Goal: Ask a question

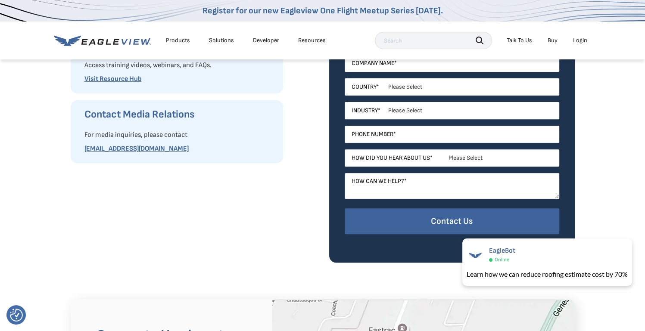
scroll to position [300, 0]
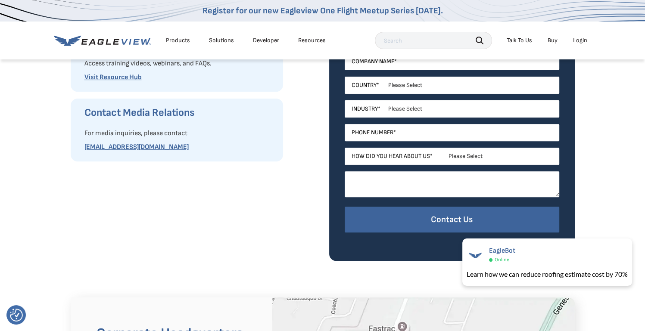
click at [512, 183] on textarea "How can we help? *" at bounding box center [452, 185] width 215 height 26
type textarea "need ESX file"
click at [489, 143] on div at bounding box center [452, 136] width 215 height 24
click at [433, 156] on select "Please Select Search Engine Social Media Word of Mouth Podcast Online Advertise…" at bounding box center [452, 156] width 215 height 17
select select "Search Engine"
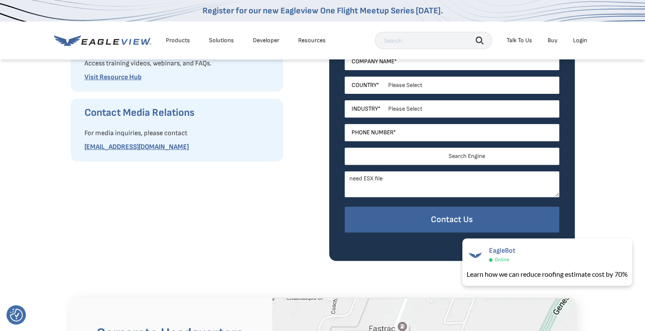
click at [345, 148] on select "Please Select Search Engine Social Media Word of Mouth Podcast Online Advertise…" at bounding box center [452, 156] width 215 height 17
click at [403, 132] on input "Phone Number *" at bounding box center [452, 132] width 215 height 17
type input "8169559271"
click at [407, 107] on select "Please Select Architects & Engineering Construction Electric/Gas Utilities Gove…" at bounding box center [452, 108] width 215 height 17
select select "Construction"
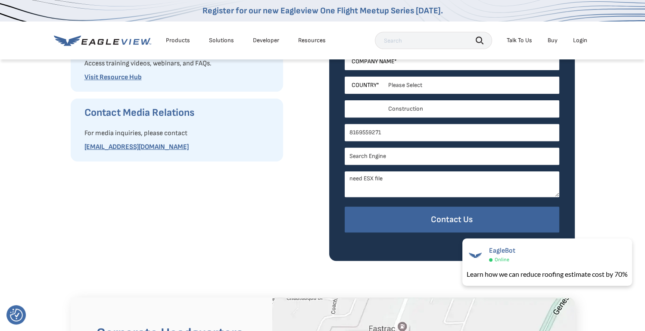
click at [345, 100] on select "Please Select Architects & Engineering Construction Electric/Gas Utilities Gove…" at bounding box center [452, 108] width 215 height 17
click at [402, 87] on select "Please Select United States Canada Australia India United Kingdom Other Aruba C…" at bounding box center [452, 85] width 215 height 17
select select "[GEOGRAPHIC_DATA]"
click at [345, 77] on select "Please Select United States Canada Australia India United Kingdom Other Aruba C…" at bounding box center [452, 85] width 215 height 17
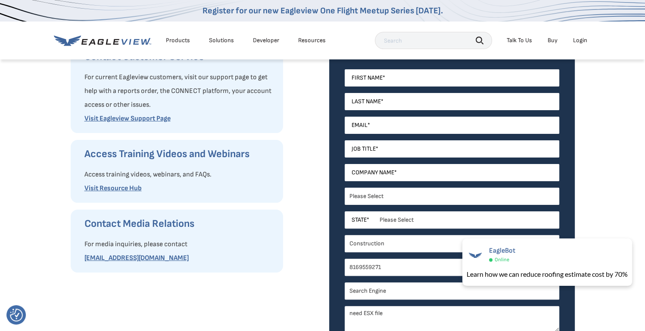
scroll to position [200, 0]
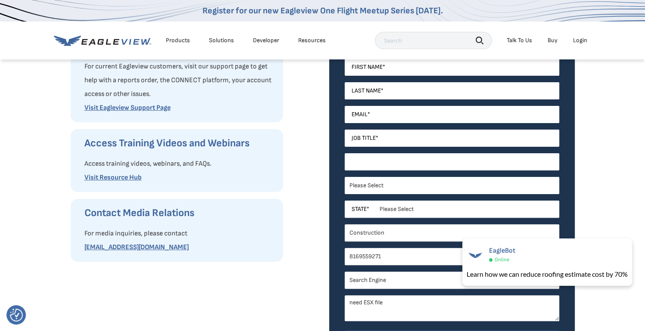
click at [483, 159] on input "Company Name *" at bounding box center [452, 161] width 215 height 17
type input "exterior plus"
click at [478, 138] on input "Job Title *" at bounding box center [452, 138] width 215 height 17
type input "corp acct manager"
click at [454, 117] on input "Email *" at bounding box center [452, 114] width 215 height 17
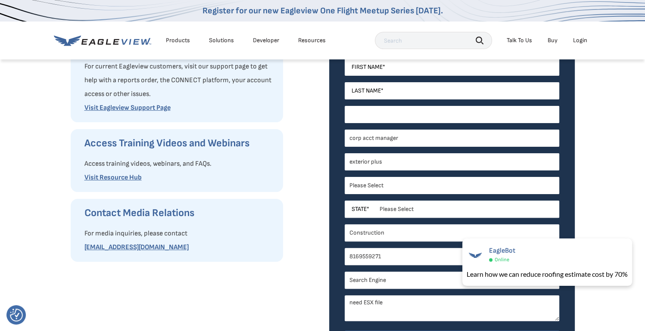
type input "jess@exteriorplushome.com"
type input "jessica"
type input "cochran"
select select "Missouri"
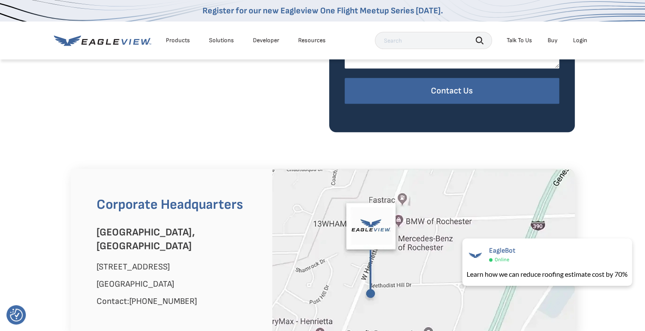
scroll to position [468, 0]
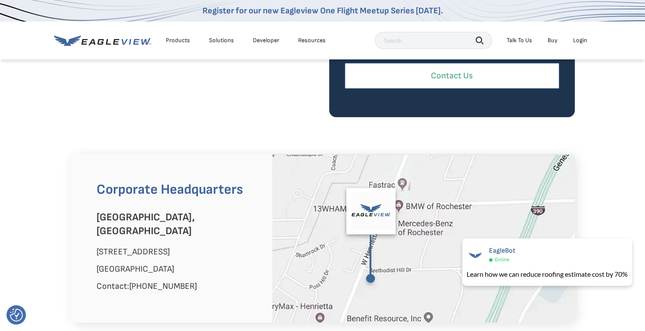
click at [524, 74] on input "Contact Us" at bounding box center [452, 76] width 215 height 26
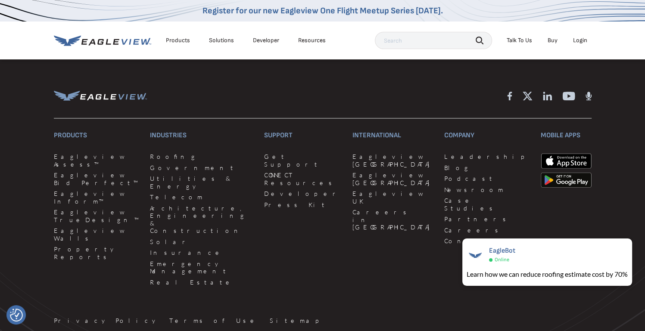
scroll to position [1014, 0]
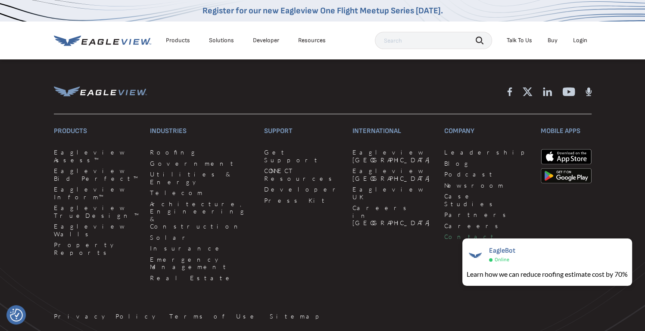
click at [444, 233] on link "Contact" at bounding box center [487, 237] width 86 height 8
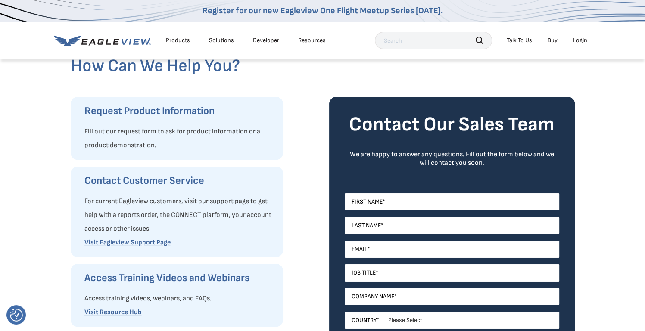
scroll to position [78, 0]
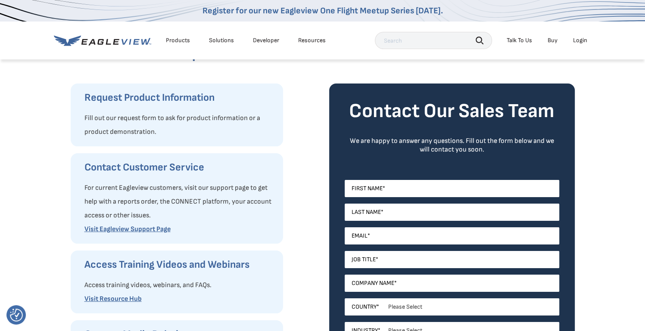
click at [517, 38] on div "Talk To Us" at bounding box center [519, 41] width 25 height 8
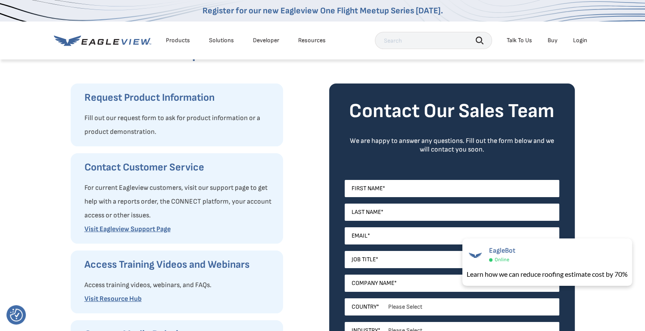
click at [516, 40] on div "Talk To Us" at bounding box center [519, 41] width 25 height 8
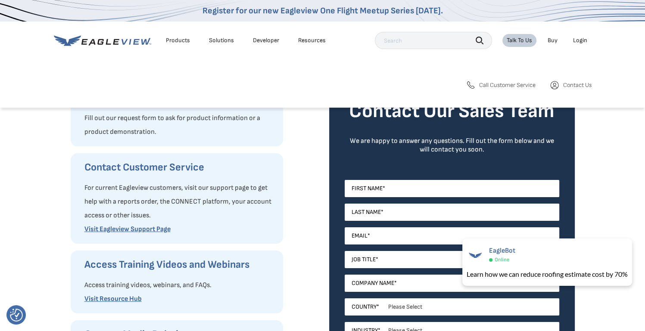
click at [580, 85] on span "Contact Us" at bounding box center [577, 85] width 28 height 8
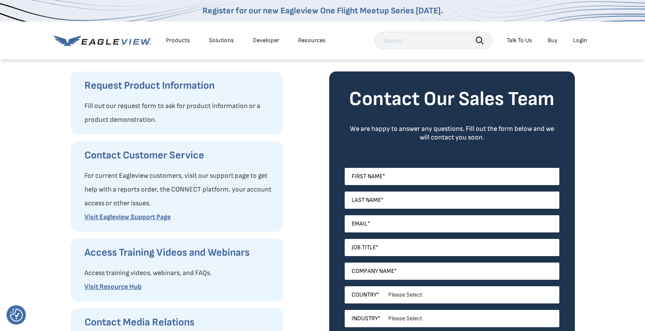
scroll to position [92, 0]
